Goal: Task Accomplishment & Management: Use online tool/utility

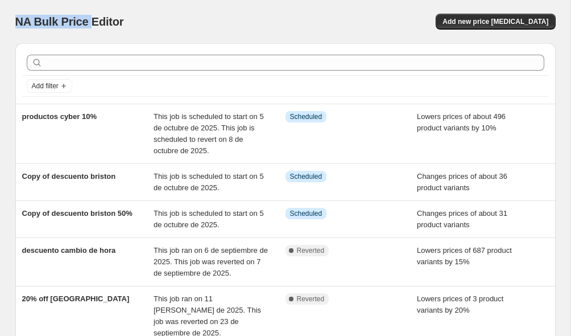
drag, startPoint x: 16, startPoint y: 20, endPoint x: 92, endPoint y: 27, distance: 76.0
click at [92, 27] on span "NA Bulk Price Editor" at bounding box center [69, 21] width 109 height 13
click at [141, 32] on div "NA Bulk Price Editor. This page is ready NA Bulk Price Editor Add new price [ME…" at bounding box center [285, 21] width 541 height 43
